Goal: Check status: Check status

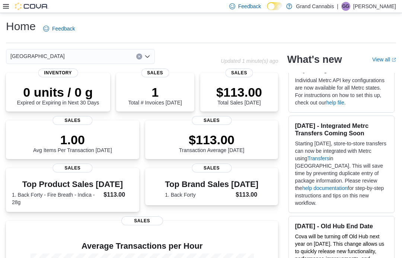
click at [141, 58] on button "Clear input" at bounding box center [139, 57] width 6 height 6
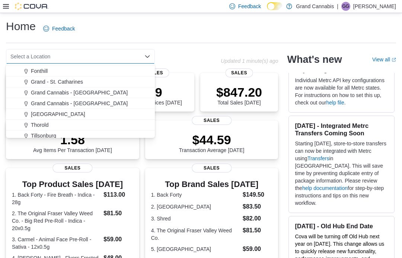
scroll to position [9, 0]
click at [54, 136] on span "Tillsonburg" at bounding box center [43, 134] width 25 height 7
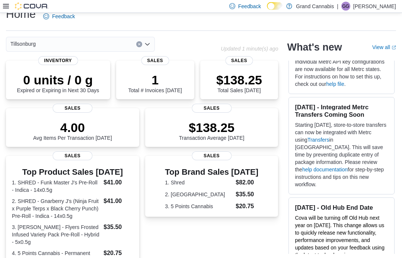
scroll to position [0, 0]
